Goal: Task Accomplishment & Management: Use online tool/utility

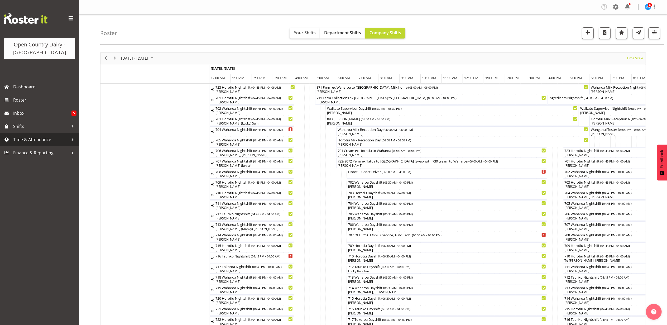
drag, startPoint x: 0, startPoint y: 0, endPoint x: 20, endPoint y: 137, distance: 138.0
click at [20, 137] on span "Time & Attendance" at bounding box center [40, 140] width 55 height 8
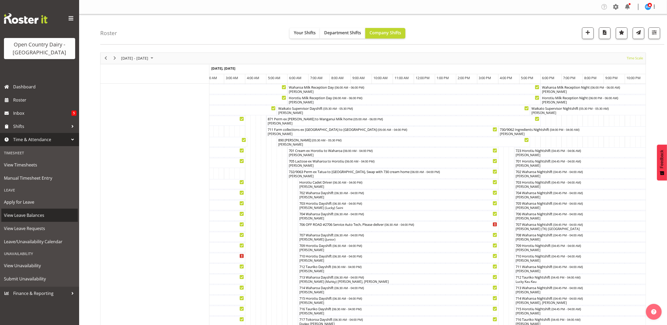
click at [24, 217] on span "View Leave Balances" at bounding box center [39, 215] width 71 height 8
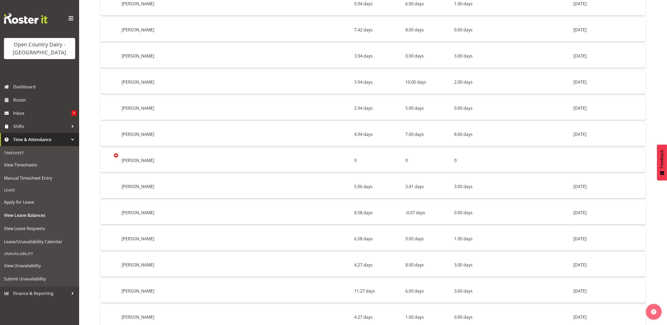
scroll to position [3587, 0]
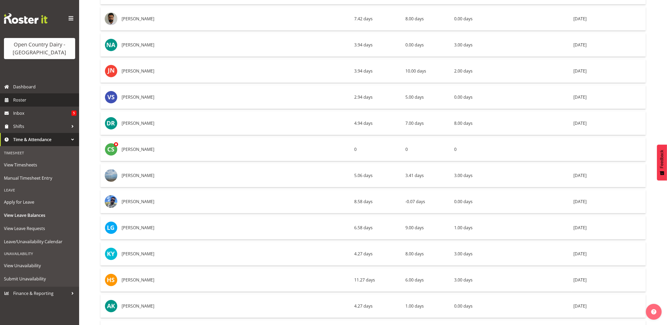
click at [18, 100] on span "Roster" at bounding box center [44, 100] width 63 height 8
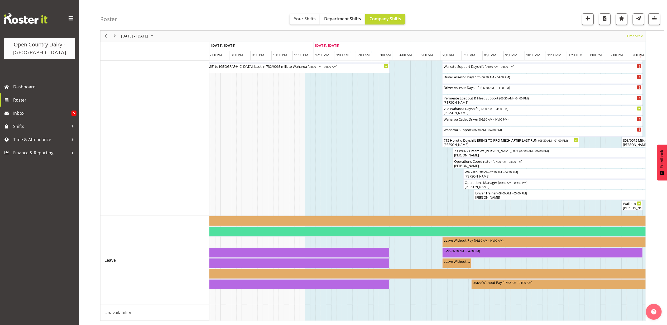
scroll to position [0, 971]
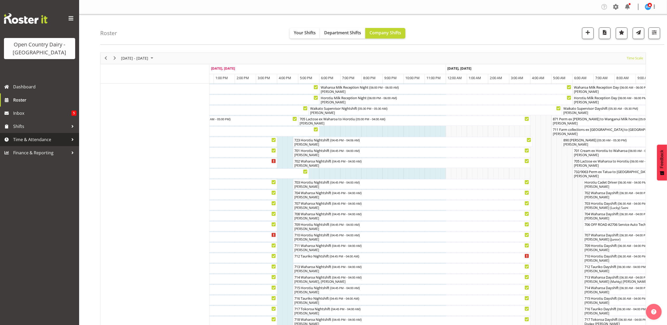
click at [30, 137] on span "Time & Attendance" at bounding box center [40, 140] width 55 height 8
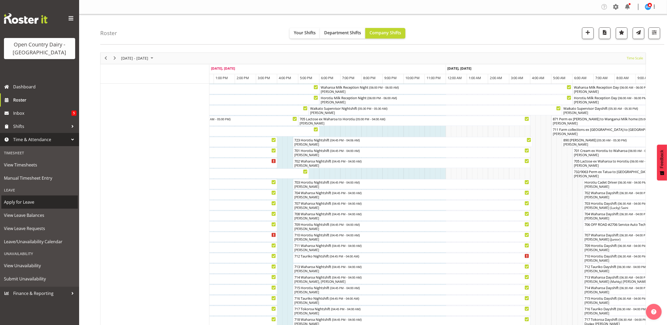
click at [23, 202] on span "Apply for Leave" at bounding box center [39, 202] width 71 height 8
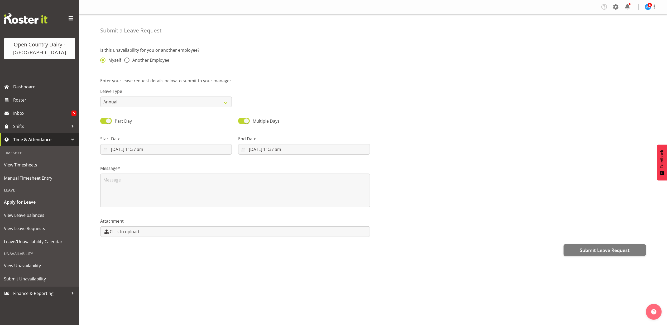
drag, startPoint x: 126, startPoint y: 60, endPoint x: 192, endPoint y: 61, distance: 66.2
click at [127, 60] on span at bounding box center [126, 59] width 5 height 5
click at [127, 60] on input "Another Employee" at bounding box center [125, 60] width 3 height 3
radio input "true"
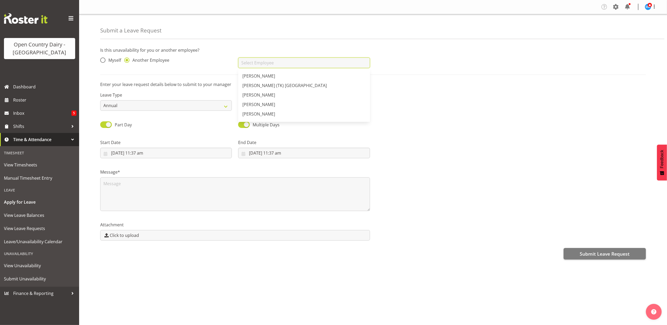
click at [268, 62] on input "text" at bounding box center [304, 62] width 132 height 11
click at [257, 76] on link "[PERSON_NAME]" at bounding box center [304, 79] width 132 height 9
type input "[PERSON_NAME]"
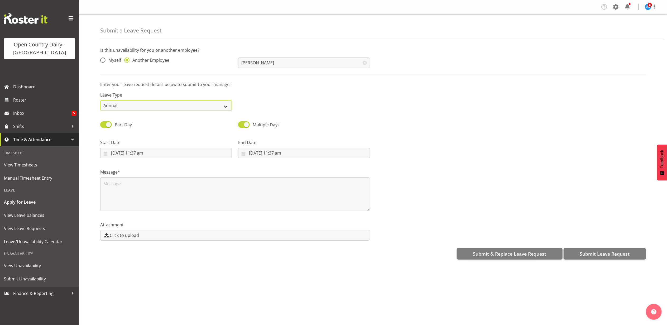
click at [225, 105] on select "Annual Sick Leave Without Pay Bereavement Domestic Violence Parental Jury Servi…" at bounding box center [166, 105] width 132 height 11
select select "Sick"
click at [100, 100] on select "Annual Sick Leave Without Pay Bereavement Domestic Violence Parental Jury Servi…" at bounding box center [166, 105] width 132 height 11
click at [141, 152] on input "1/10/2025, 11:37 am" at bounding box center [166, 153] width 132 height 11
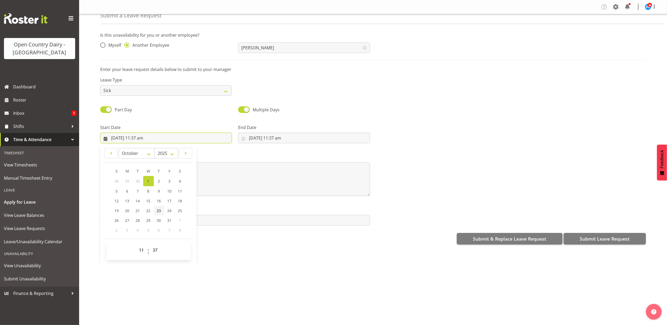
scroll to position [15, 0]
click at [141, 251] on select "00 01 02 03 04 05 06 07 08 09 10 11 12 13 14 15 16 17 18 19 20 21 22 23" at bounding box center [142, 249] width 12 height 11
select select "16"
click at [136, 245] on select "00 01 02 03 04 05 06 07 08 09 10 11 12 13 14 15 16 17 18 19 20 21 22 23" at bounding box center [142, 249] width 12 height 11
type input "1/10/2025, 4:37 pm"
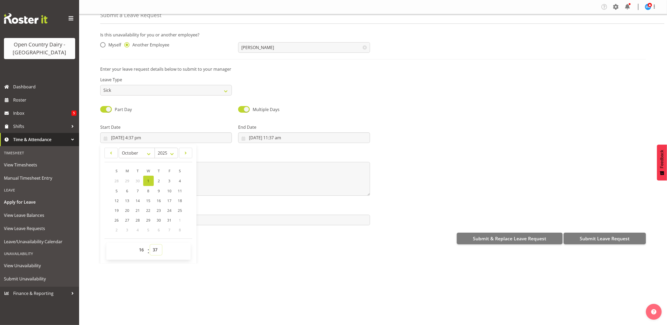
click at [155, 248] on select "00 01 02 03 04 05 06 07 08 09 10 11 12 13 14 15 16 17 18 19 20 21 22 23 24 25 2…" at bounding box center [156, 249] width 12 height 11
select select "45"
click at [150, 245] on select "00 01 02 03 04 05 06 07 08 09 10 11 12 13 14 15 16 17 18 19 20 21 22 23 24 25 2…" at bounding box center [156, 249] width 12 height 11
type input "1/10/2025, 4:45 pm"
click at [268, 135] on input "1/10/2025, 11:37 am" at bounding box center [304, 137] width 132 height 11
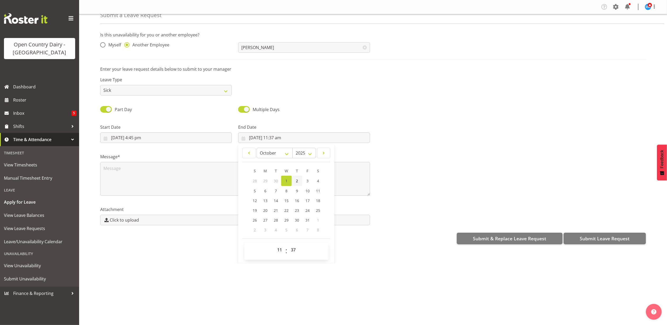
drag, startPoint x: 298, startPoint y: 181, endPoint x: 275, endPoint y: 224, distance: 48.7
click at [297, 181] on link "2" at bounding box center [297, 181] width 11 height 10
type input "2/10/2025, 11:37 am"
click at [279, 249] on select "00 01 02 03 04 05 06 07 08 09 10 11 12 13 14 15 16 17 18 19 20 21 22 23" at bounding box center [280, 249] width 12 height 11
select select "4"
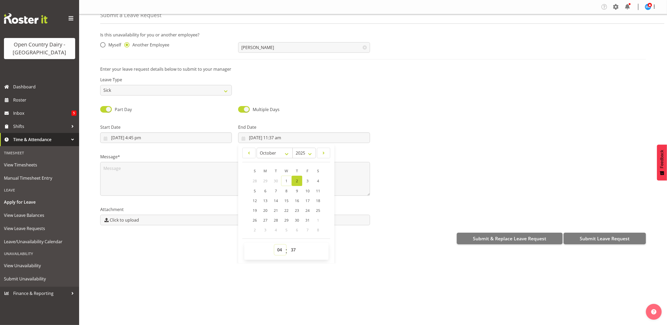
click at [274, 245] on select "00 01 02 03 04 05 06 07 08 09 10 11 12 13 14 15 16 17 18 19 20 21 22 23" at bounding box center [280, 249] width 12 height 11
type input "2/10/2025, 4:37 am"
click at [294, 250] on select "00 01 02 03 04 05 06 07 08 09 10 11 12 13 14 15 16 17 18 19 20 21 22 23 24 25 2…" at bounding box center [294, 249] width 12 height 11
select select "6"
click at [288, 245] on select "00 01 02 03 04 05 06 07 08 09 10 11 12 13 14 15 16 17 18 19 20 21 22 23 24 25 2…" at bounding box center [294, 249] width 12 height 11
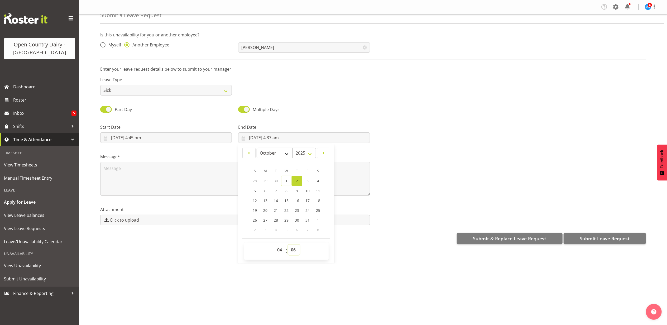
type input "[DATE] 4:06 am"
click at [111, 172] on textarea at bounding box center [235, 179] width 270 height 34
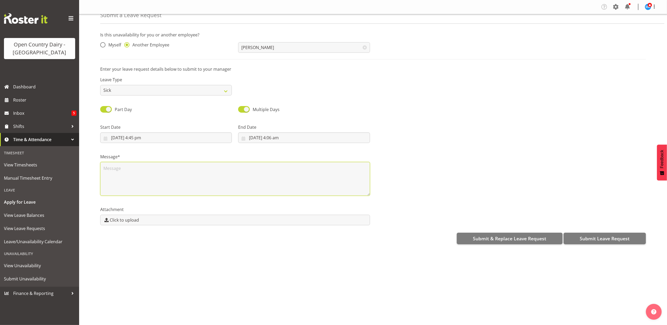
scroll to position [0, 0]
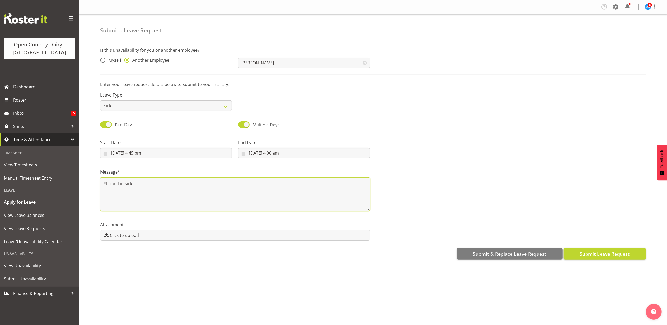
type textarea "Phoned in sick"
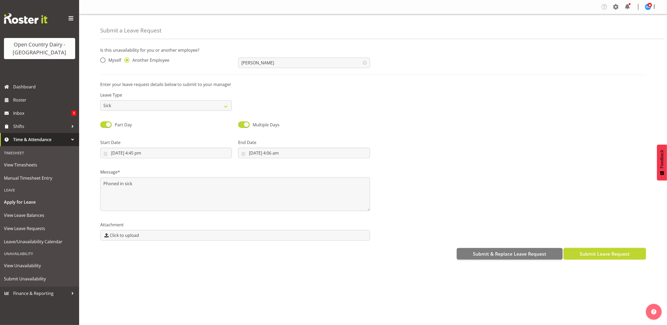
click at [601, 253] on span "Submit Leave Request" at bounding box center [605, 253] width 50 height 7
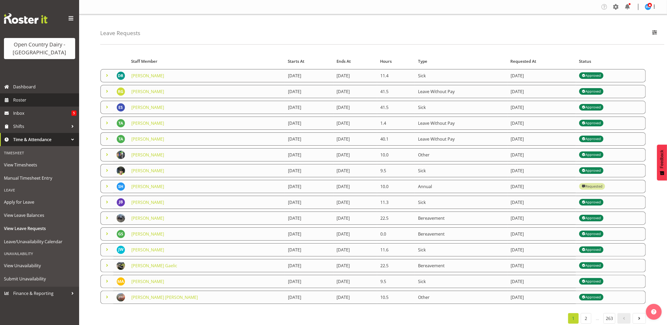
click at [25, 99] on span "Roster" at bounding box center [44, 100] width 63 height 8
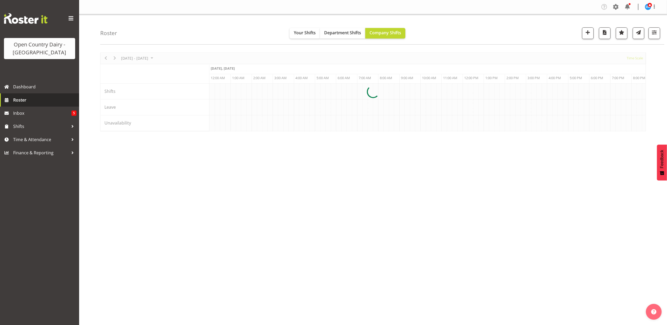
scroll to position [0, 1013]
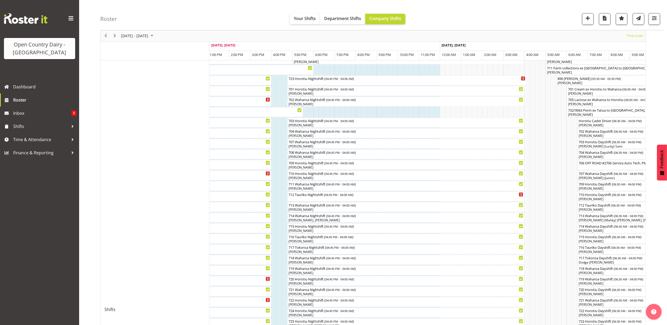
scroll to position [25, 0]
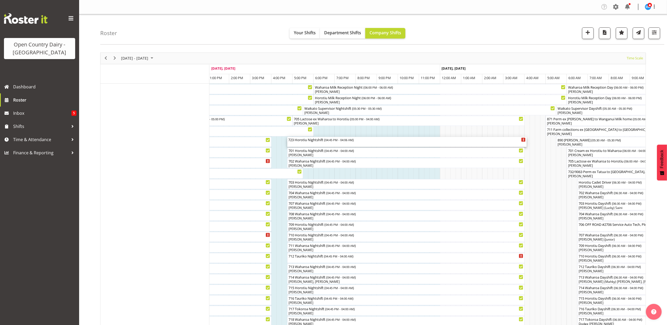
click at [316, 142] on div "723 Horotiu Nightshift ( 04:45 PM - 04:06 AM )" at bounding box center [406, 139] width 237 height 5
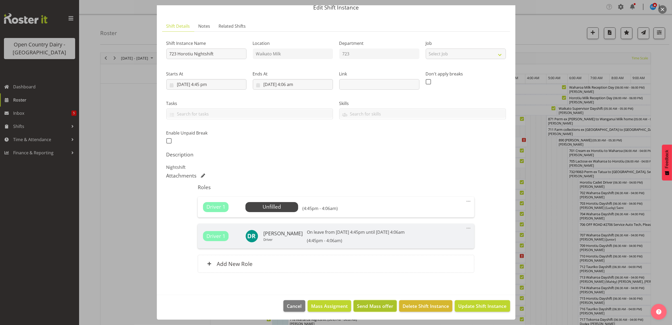
click at [377, 305] on span "Send Mass offer" at bounding box center [375, 305] width 36 height 7
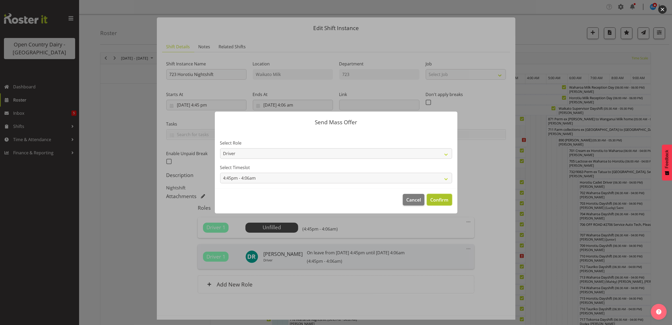
click at [444, 197] on span "Confirm" at bounding box center [439, 199] width 18 height 7
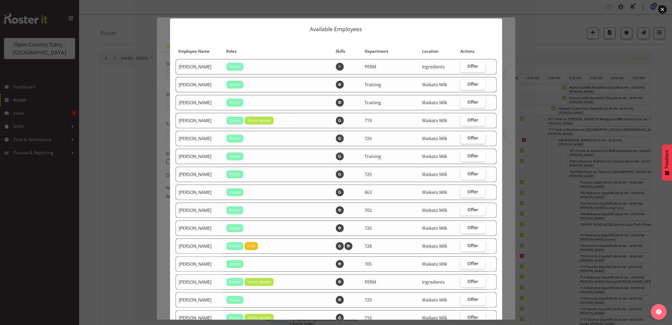
click at [468, 138] on span "Offer" at bounding box center [473, 137] width 11 height 5
click at [464, 138] on input "Offer" at bounding box center [462, 137] width 3 height 3
checkbox input "true"
click at [468, 172] on span "Offer" at bounding box center [473, 173] width 11 height 5
click at [464, 172] on input "Offer" at bounding box center [462, 173] width 3 height 3
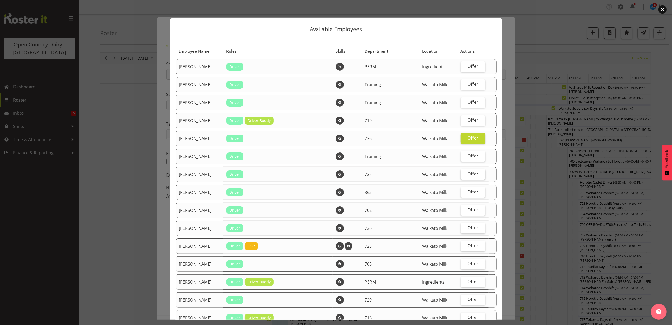
checkbox input "true"
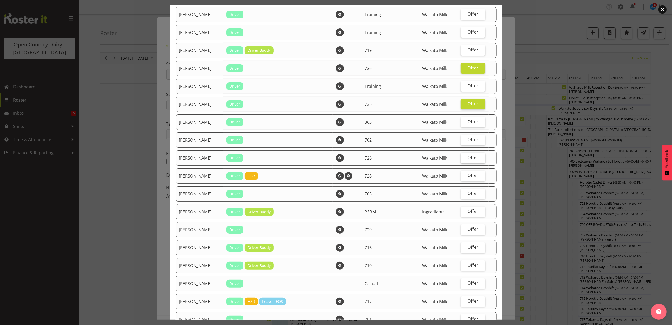
click at [468, 155] on span "Offer" at bounding box center [473, 157] width 11 height 5
click at [464, 156] on input "Offer" at bounding box center [462, 157] width 3 height 3
checkbox input "true"
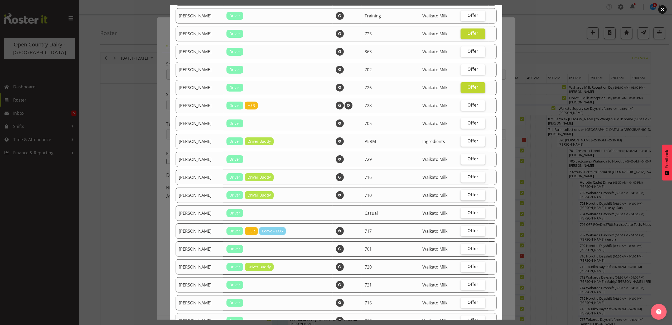
click at [468, 193] on span "Offer" at bounding box center [473, 194] width 11 height 5
click at [464, 193] on input "Offer" at bounding box center [462, 194] width 3 height 3
checkbox input "true"
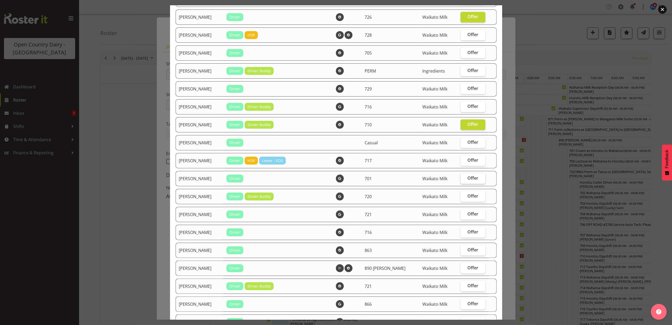
click at [468, 175] on span "Offer" at bounding box center [473, 177] width 11 height 5
click at [462, 176] on input "Offer" at bounding box center [462, 177] width 3 height 3
checkbox input "true"
click at [468, 193] on span "Offer" at bounding box center [473, 195] width 11 height 5
click at [464, 194] on input "Offer" at bounding box center [462, 195] width 3 height 3
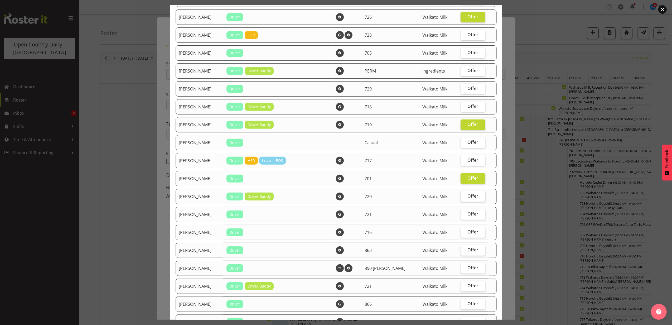
checkbox input "true"
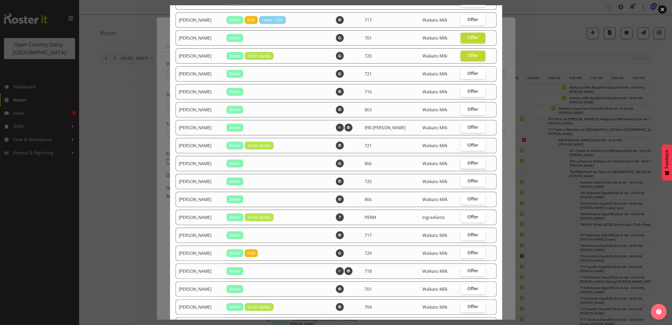
click at [468, 160] on span "Offer" at bounding box center [473, 162] width 11 height 5
click at [464, 161] on input "Offer" at bounding box center [462, 162] width 3 height 3
checkbox input "true"
click at [468, 179] on span "Offer" at bounding box center [473, 180] width 11 height 5
click at [463, 179] on input "Offer" at bounding box center [462, 180] width 3 height 3
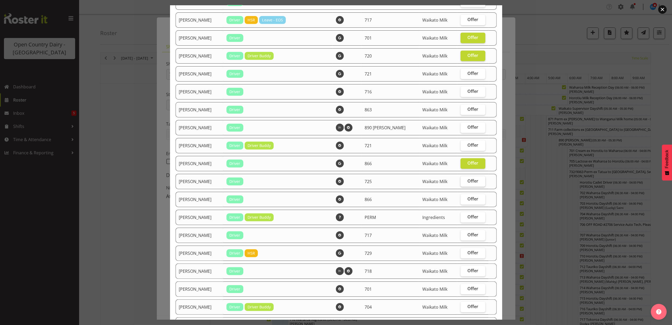
checkbox input "true"
click at [468, 198] on span "Offer" at bounding box center [473, 198] width 11 height 5
click at [464, 198] on input "Offer" at bounding box center [462, 198] width 3 height 3
checkbox input "true"
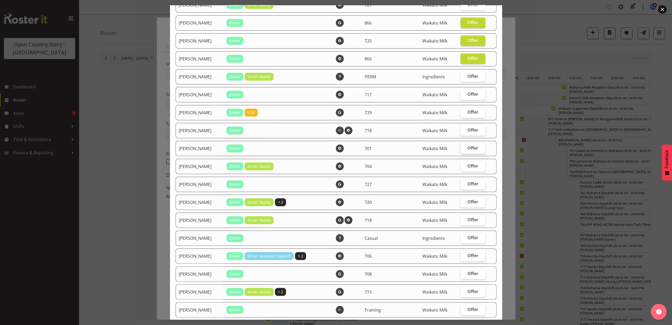
click at [468, 145] on span "Offer" at bounding box center [473, 147] width 11 height 5
click at [463, 146] on input "Offer" at bounding box center [462, 147] width 3 height 3
checkbox input "true"
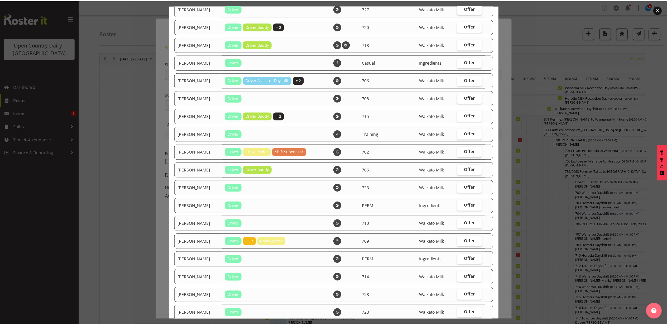
scroll to position [702, 0]
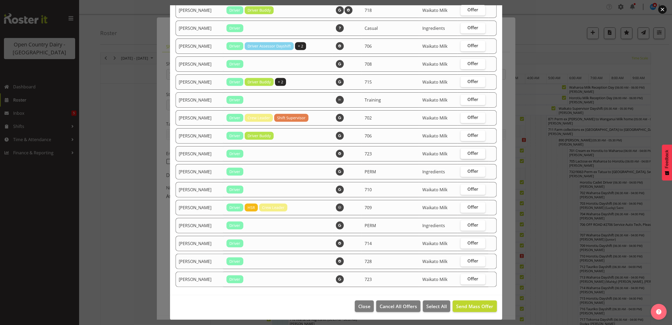
click at [468, 151] on span "Offer" at bounding box center [473, 153] width 11 height 5
click at [464, 152] on input "Offer" at bounding box center [462, 153] width 3 height 3
checkbox input "true"
click at [471, 187] on span "Offer" at bounding box center [473, 188] width 11 height 5
click at [464, 188] on input "Offer" at bounding box center [462, 189] width 3 height 3
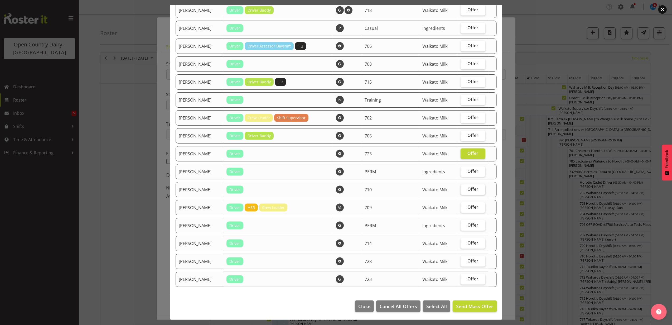
checkbox input "true"
click at [475, 306] on span "Send Mass Offer" at bounding box center [474, 306] width 37 height 6
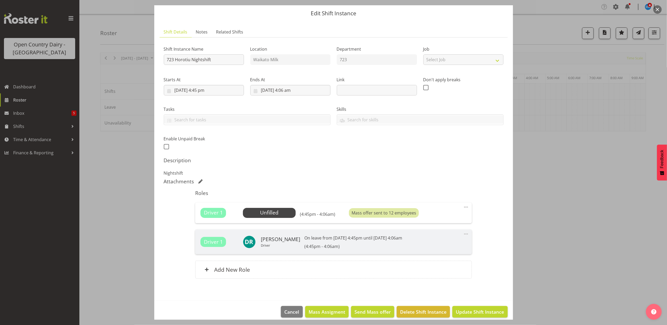
scroll to position [22, 0]
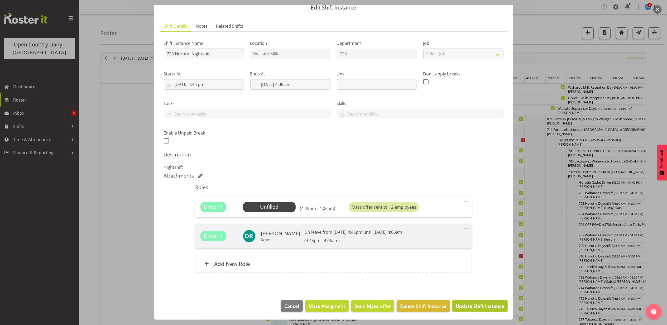
click at [468, 304] on span "Update Shift Instance" at bounding box center [480, 305] width 48 height 7
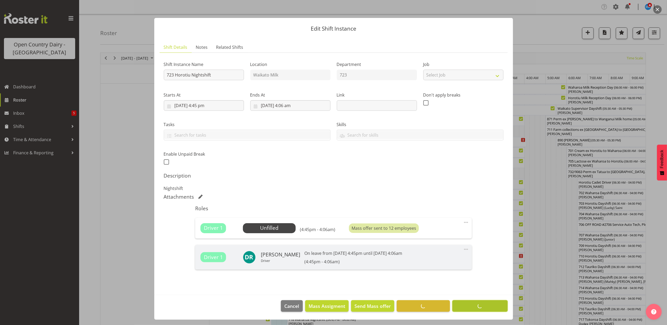
scroll to position [1, 0]
